Goal: Navigation & Orientation: Find specific page/section

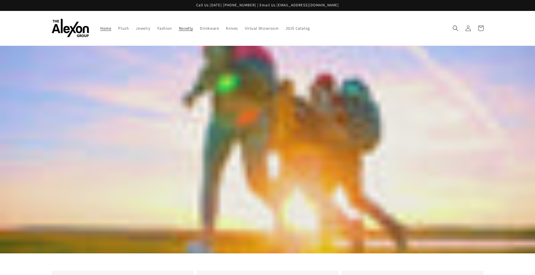
click at [185, 29] on span "Novelty" at bounding box center [186, 28] width 14 height 5
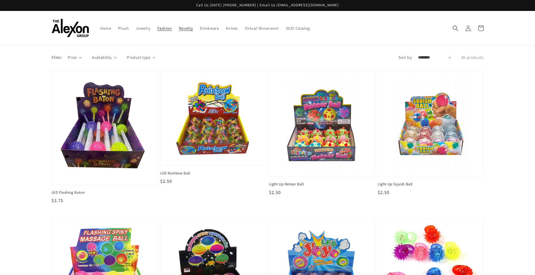
click at [165, 28] on span "Fashion" at bounding box center [164, 28] width 15 height 5
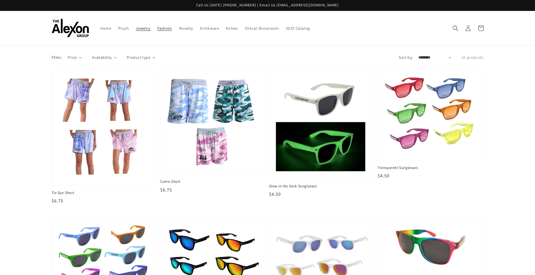
click at [144, 29] on span "Jewelry" at bounding box center [143, 28] width 14 height 5
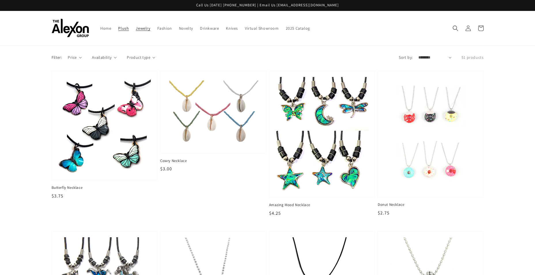
click at [122, 29] on span "Plush" at bounding box center [123, 28] width 11 height 5
